Goal: Information Seeking & Learning: Learn about a topic

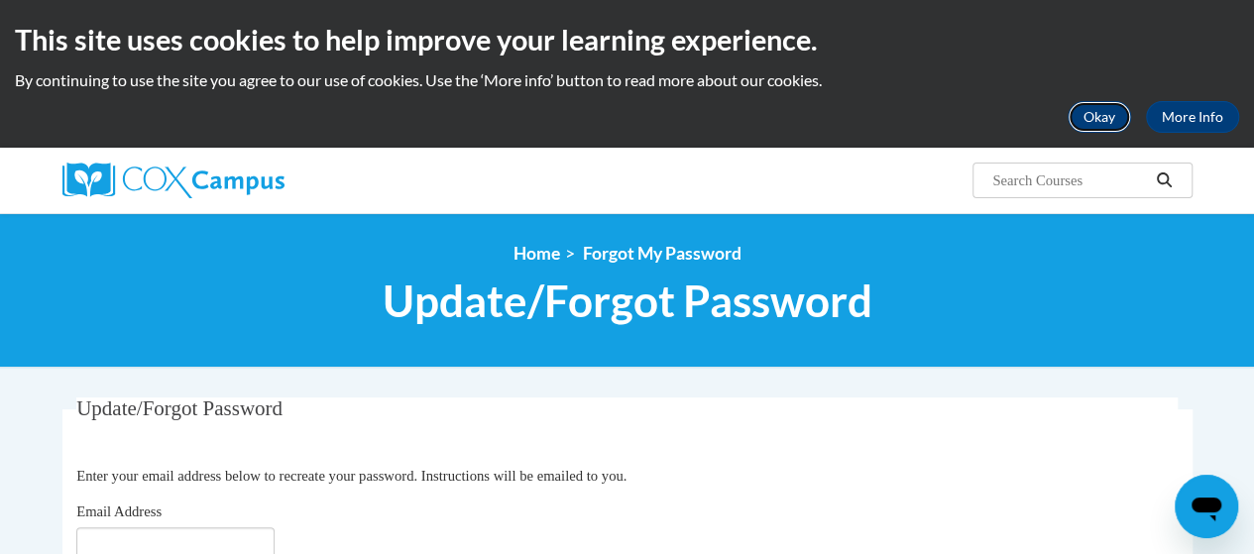
click at [1096, 122] on button "Okay" at bounding box center [1099, 117] width 63 height 32
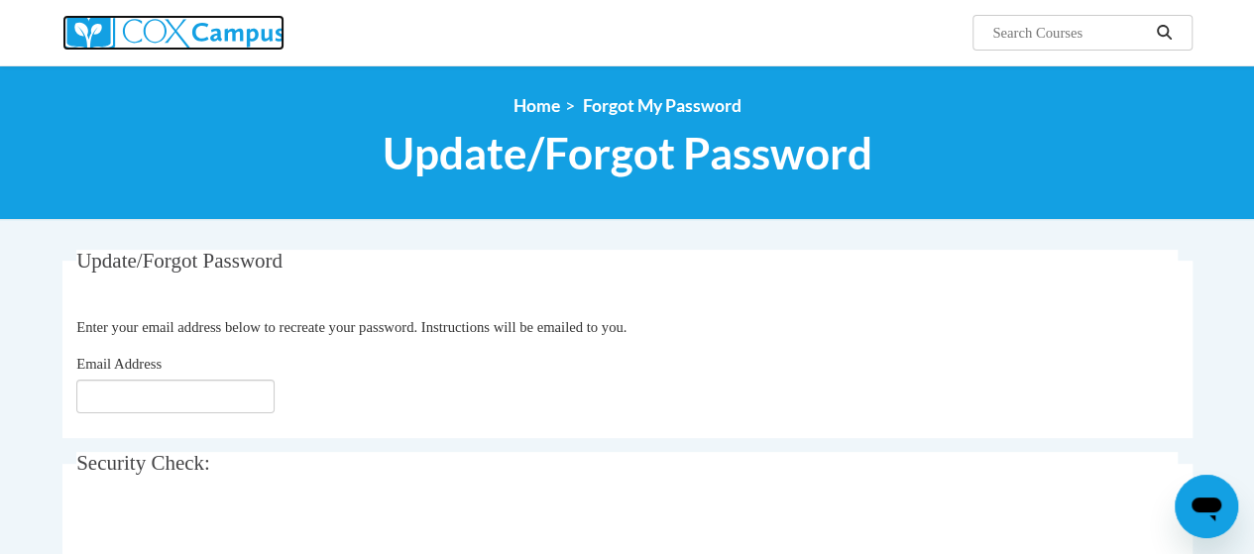
click at [202, 24] on img at bounding box center [173, 33] width 222 height 36
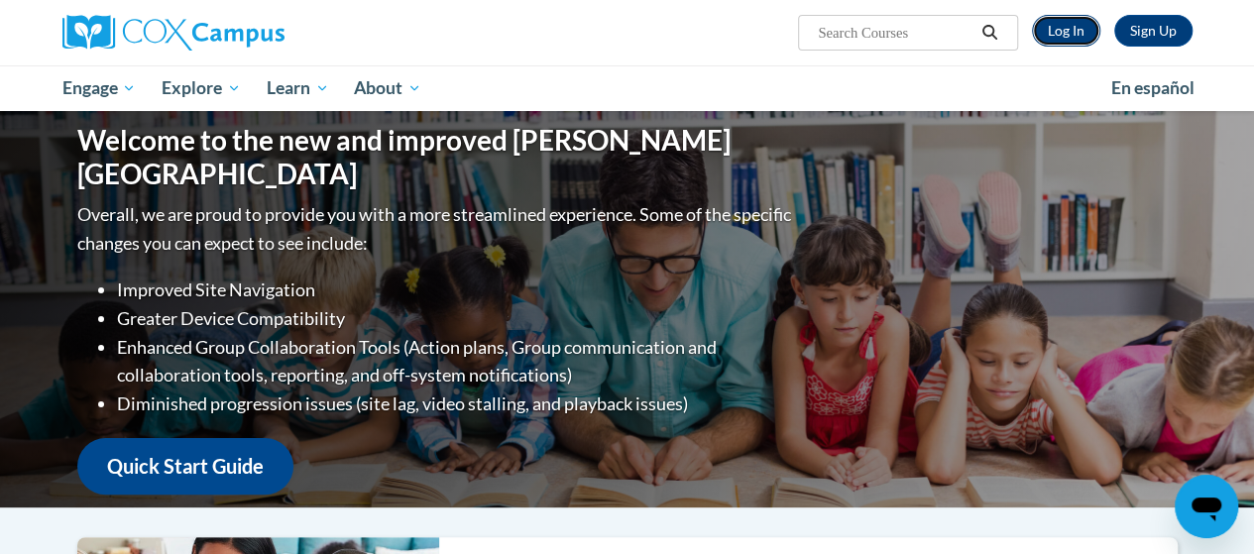
click at [1079, 35] on link "Log In" at bounding box center [1066, 31] width 68 height 32
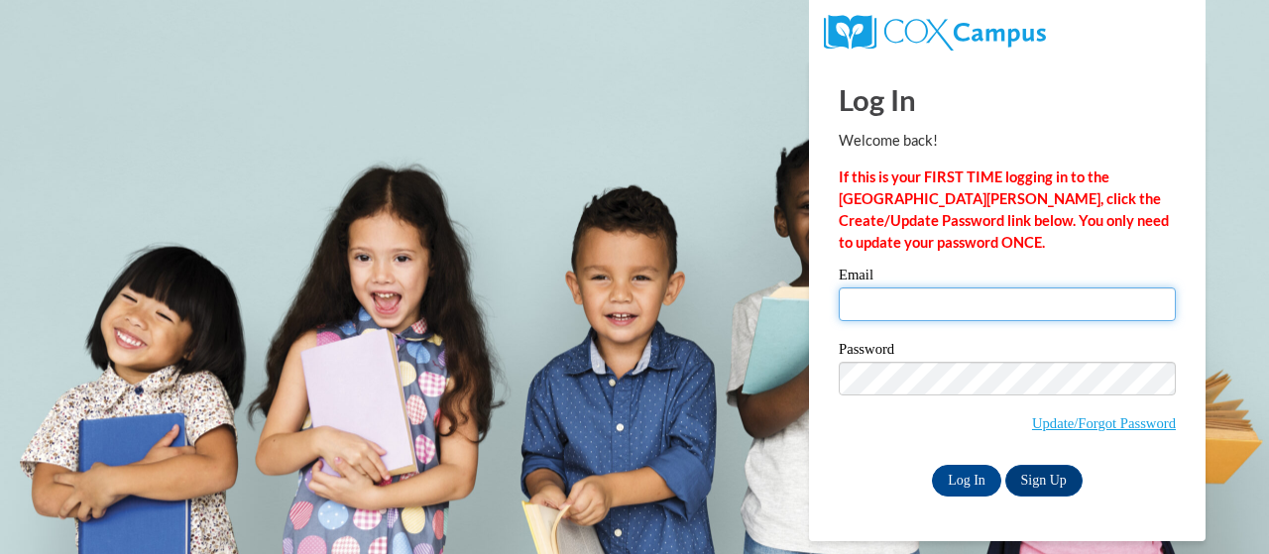
type input "bowie.lasandra.m@muscogee.k12.ga.us"
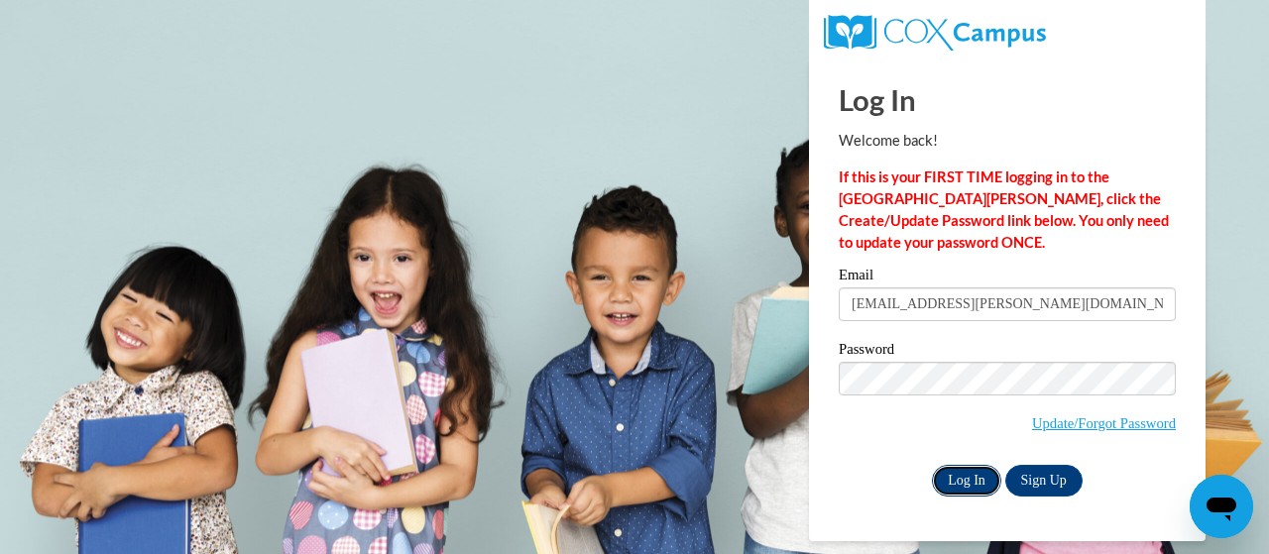
click at [974, 481] on input "Log In" at bounding box center [966, 481] width 69 height 32
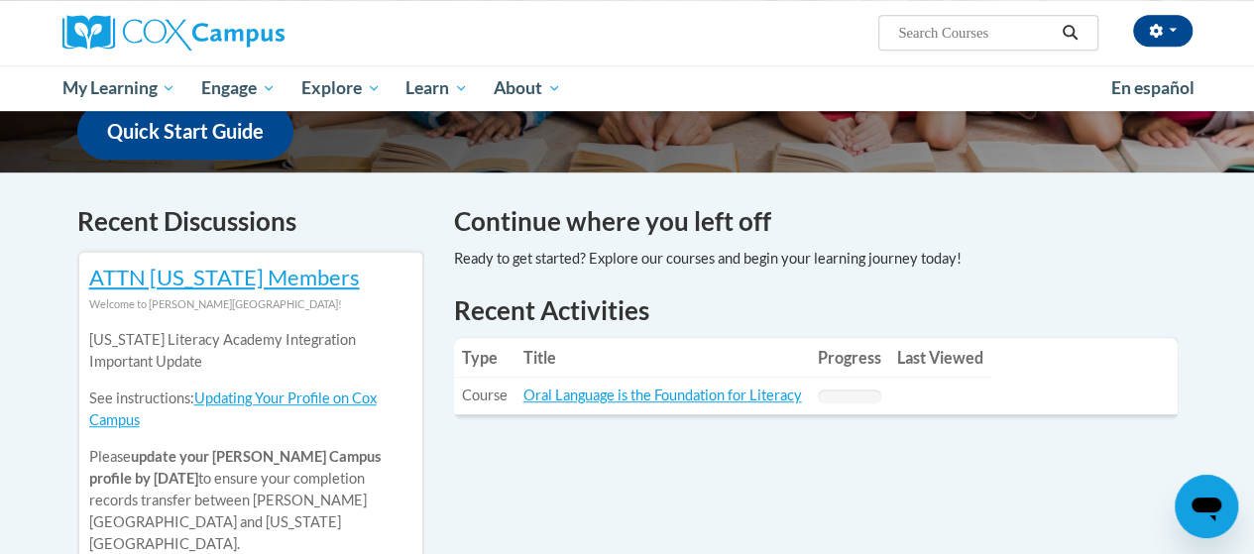
scroll to position [522, 0]
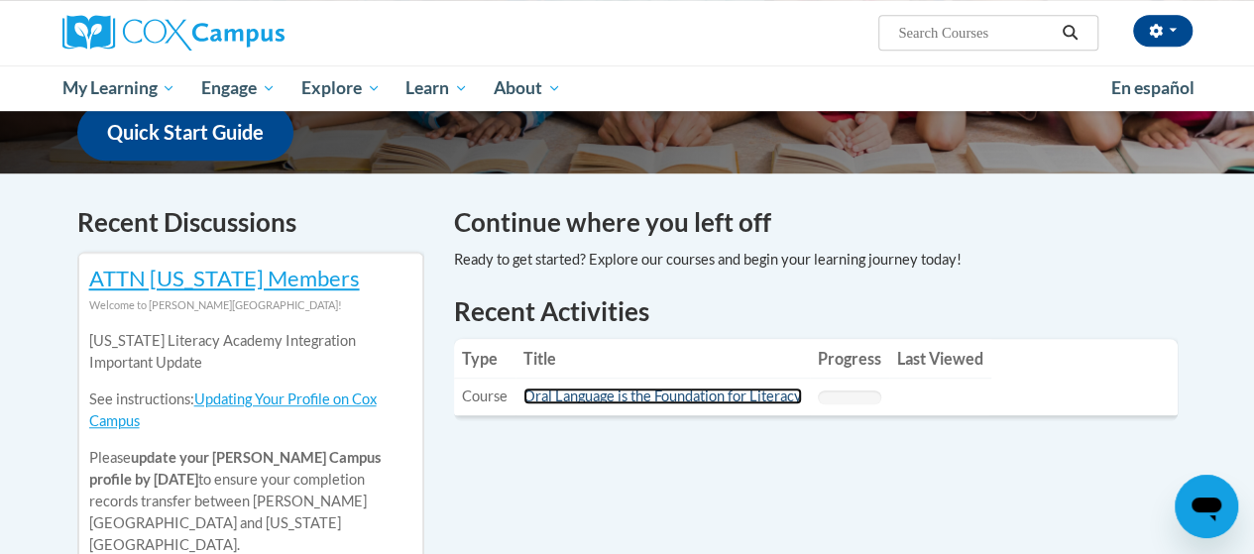
click at [658, 396] on link "Oral Language is the Foundation for Literacy" at bounding box center [662, 396] width 279 height 17
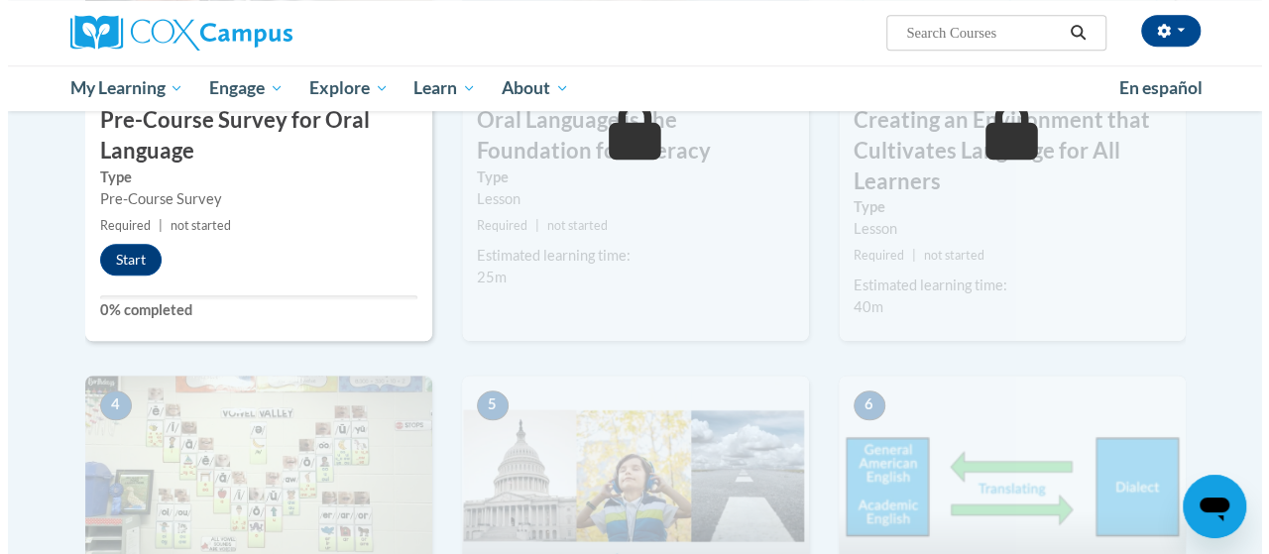
scroll to position [690, 0]
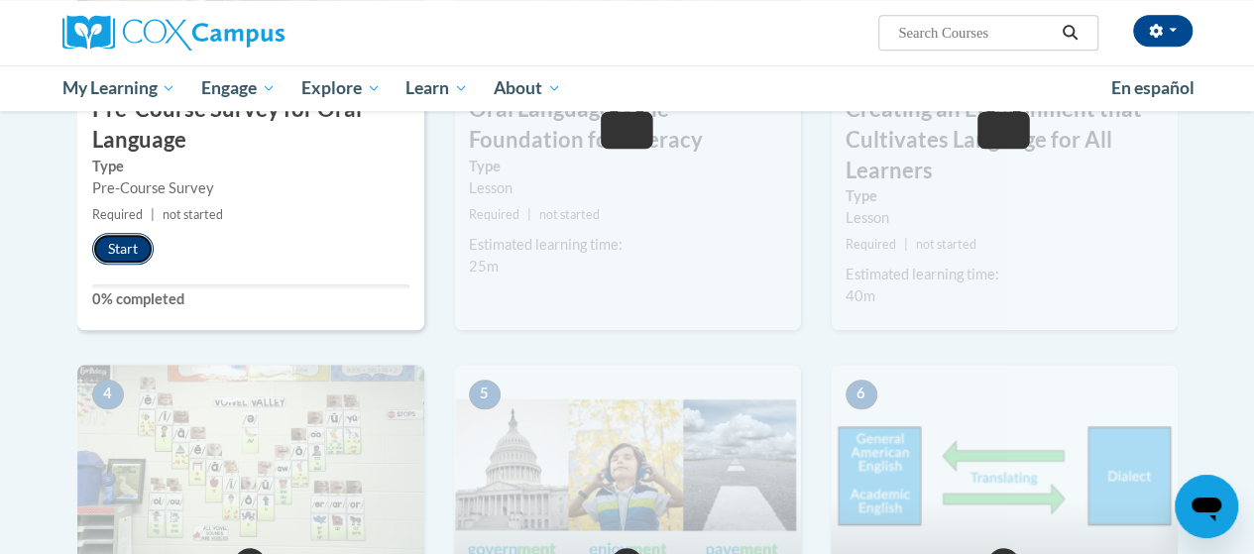
drag, startPoint x: 123, startPoint y: 259, endPoint x: 123, endPoint y: 246, distance: 12.9
click at [123, 246] on button "Start" at bounding box center [122, 249] width 61 height 32
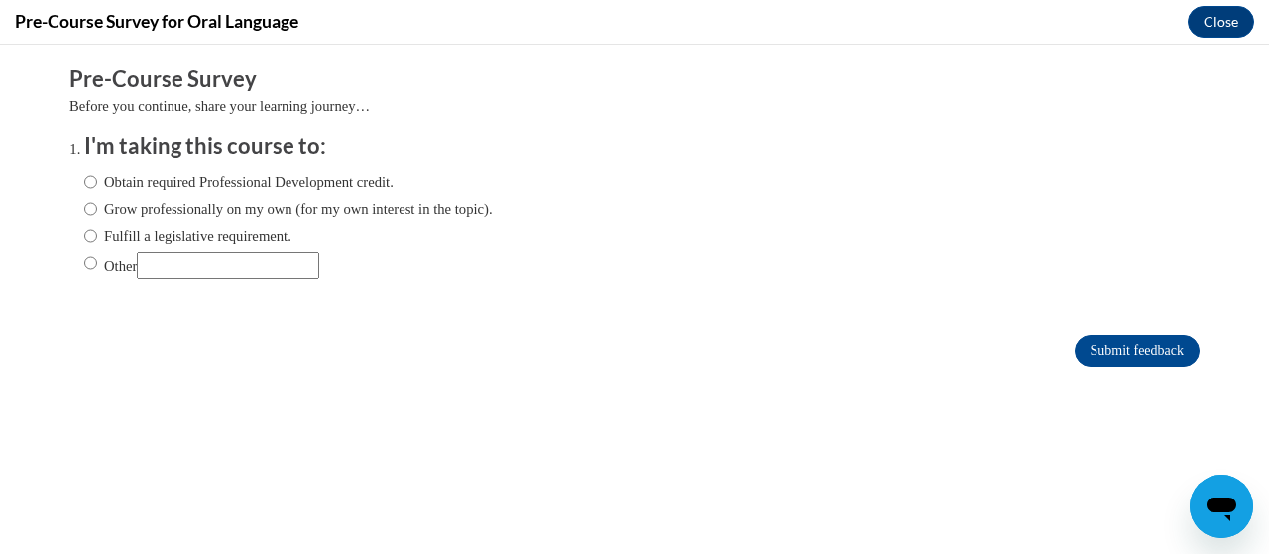
scroll to position [0, 0]
click at [84, 176] on input "Obtain required Professional Development credit." at bounding box center [90, 182] width 13 height 22
radio input "true"
click at [84, 209] on input "Grow professionally on my own (for my own interest in the topic)." at bounding box center [90, 209] width 13 height 22
radio input "true"
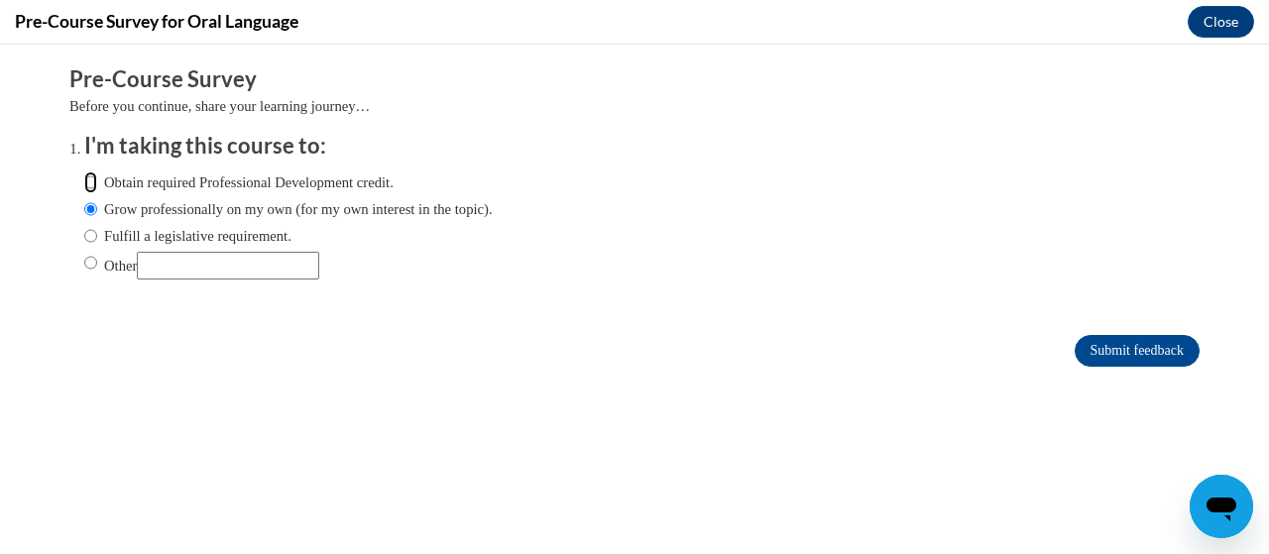
click at [84, 185] on input "Obtain required Professional Development credit." at bounding box center [90, 182] width 13 height 22
radio input "true"
click at [1106, 354] on input "Submit feedback" at bounding box center [1137, 351] width 125 height 32
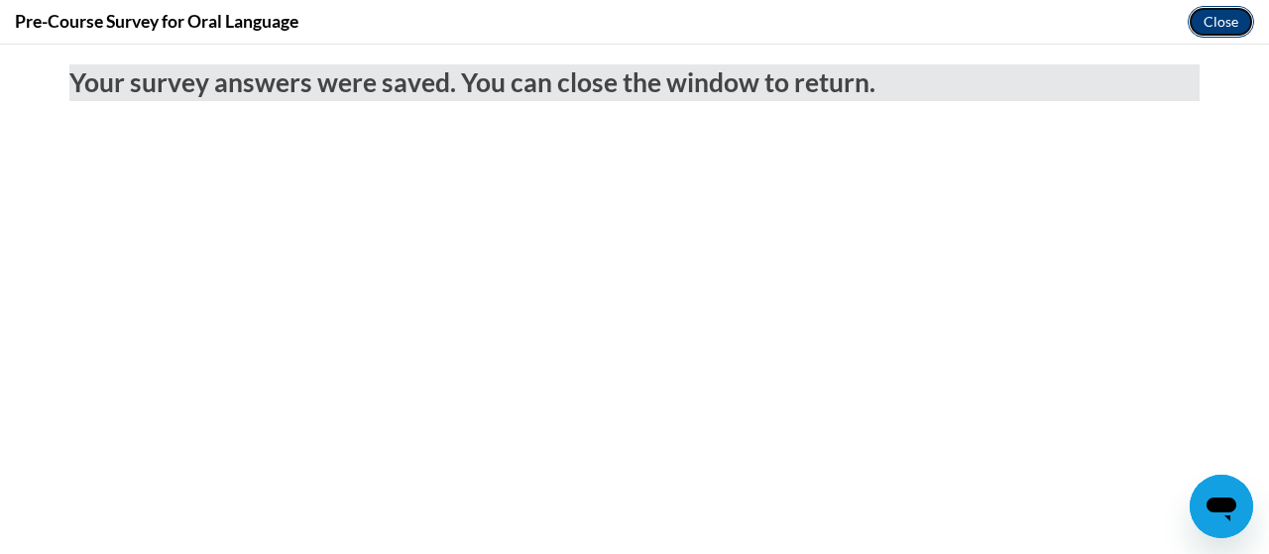
click at [1219, 24] on button "Close" at bounding box center [1221, 22] width 66 height 32
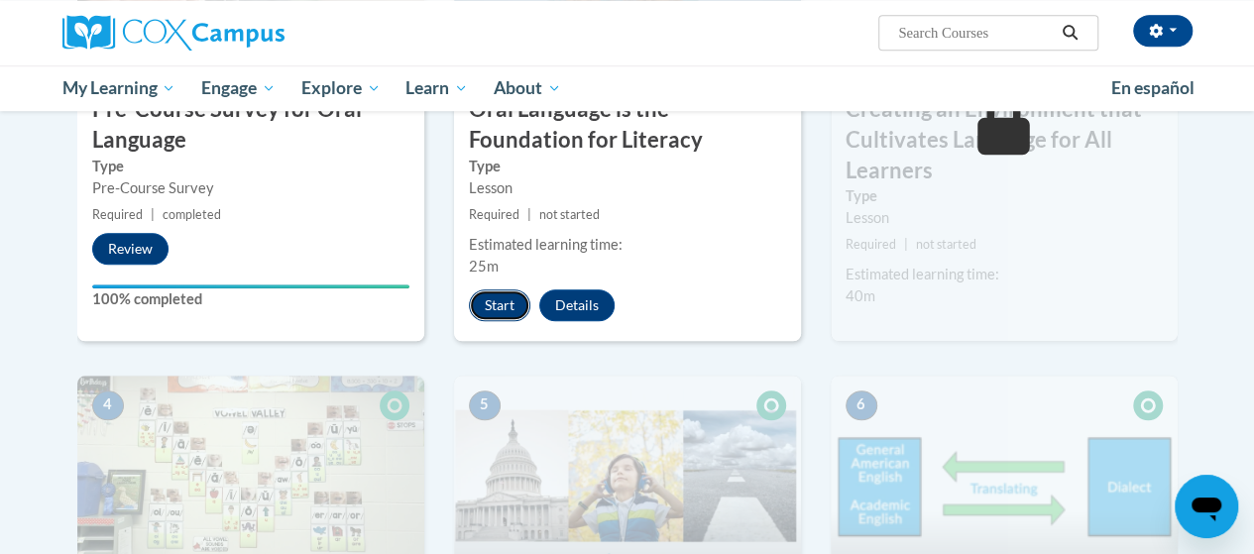
click at [496, 310] on button "Start" at bounding box center [499, 305] width 61 height 32
